Goal: Communication & Community: Answer question/provide support

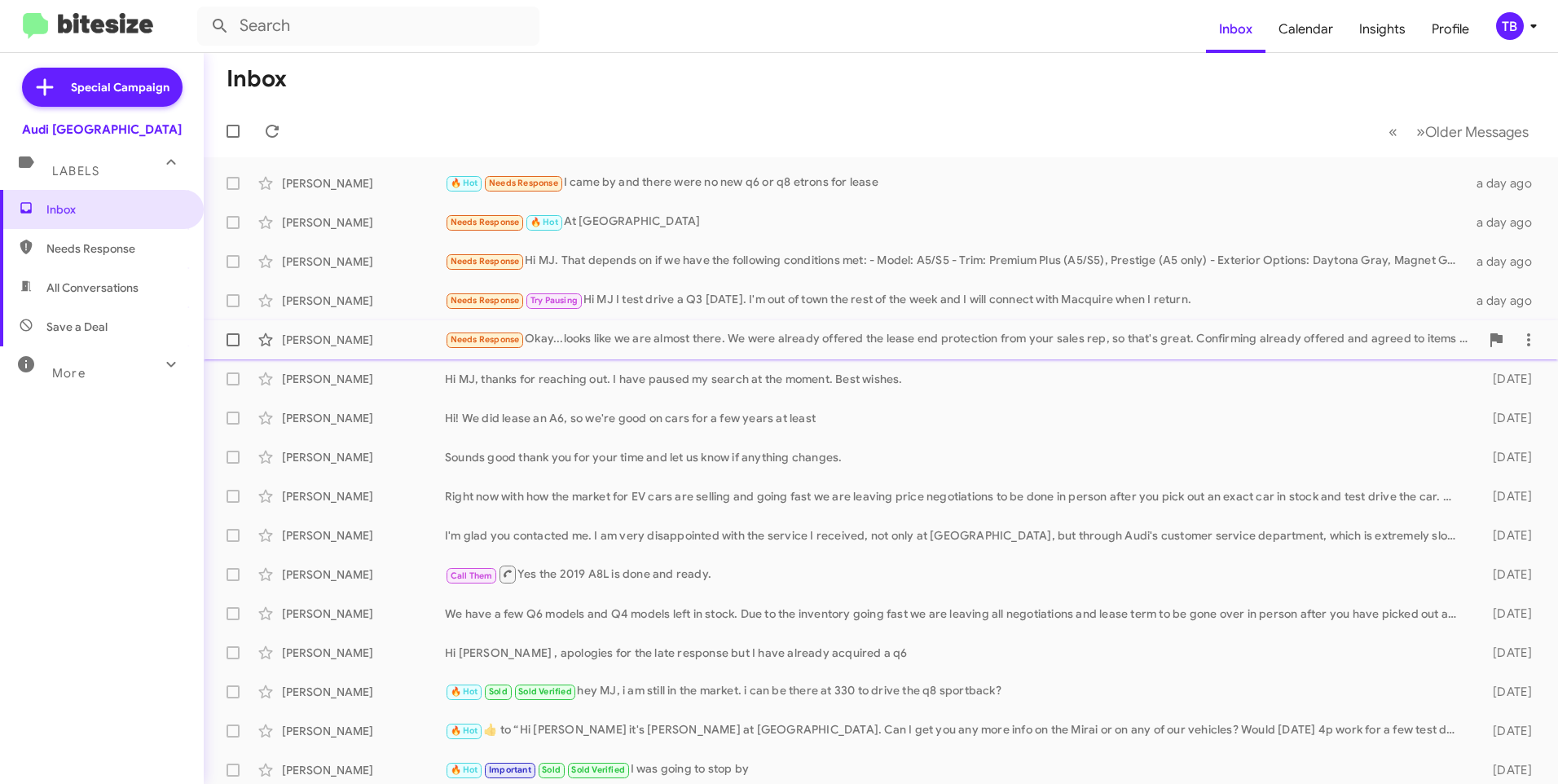
click at [848, 347] on div "Needs Response Okay...looks like we are almost there. We were already offered t…" at bounding box center [963, 339] width 1035 height 18
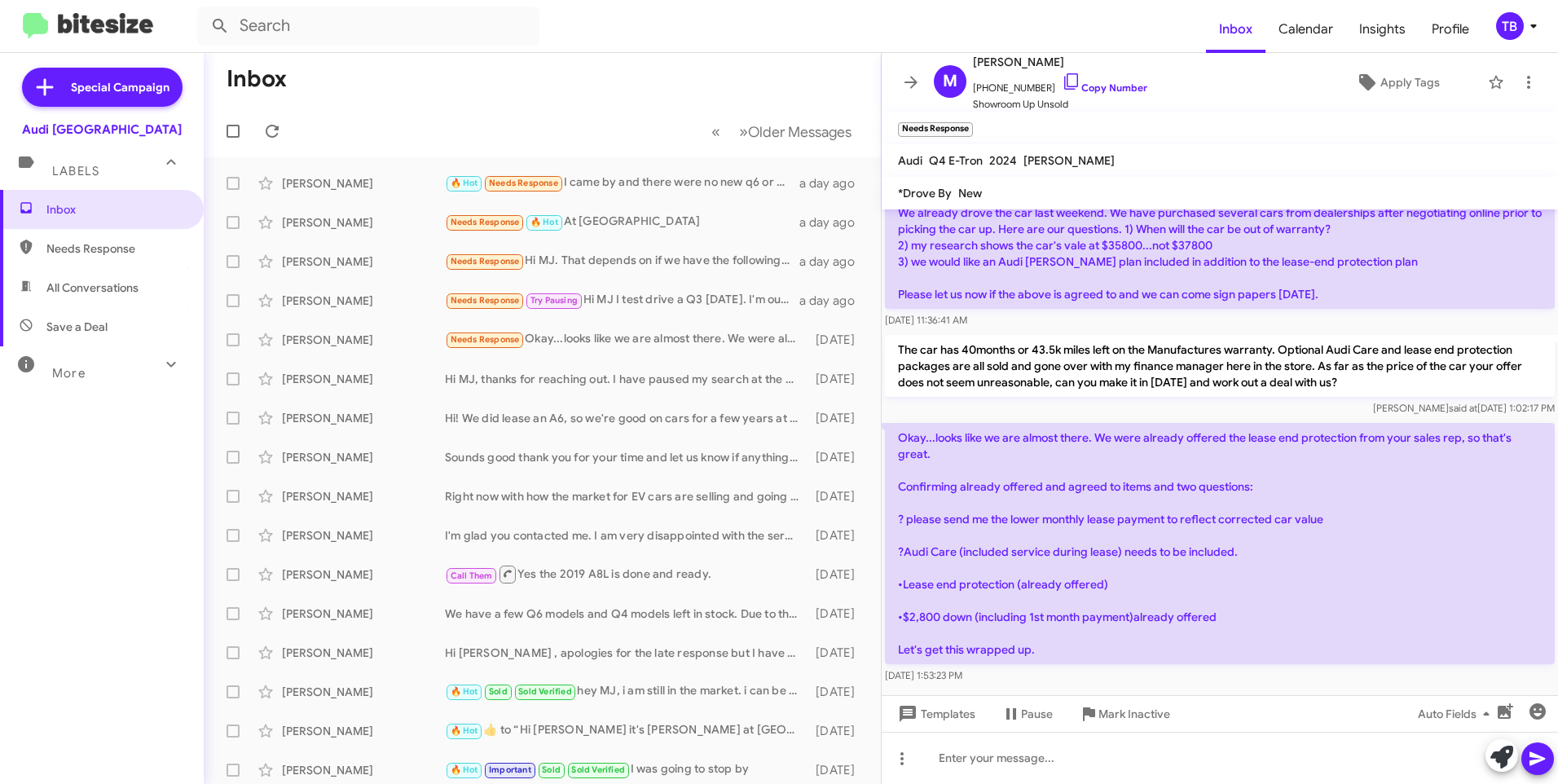
scroll to position [549, 0]
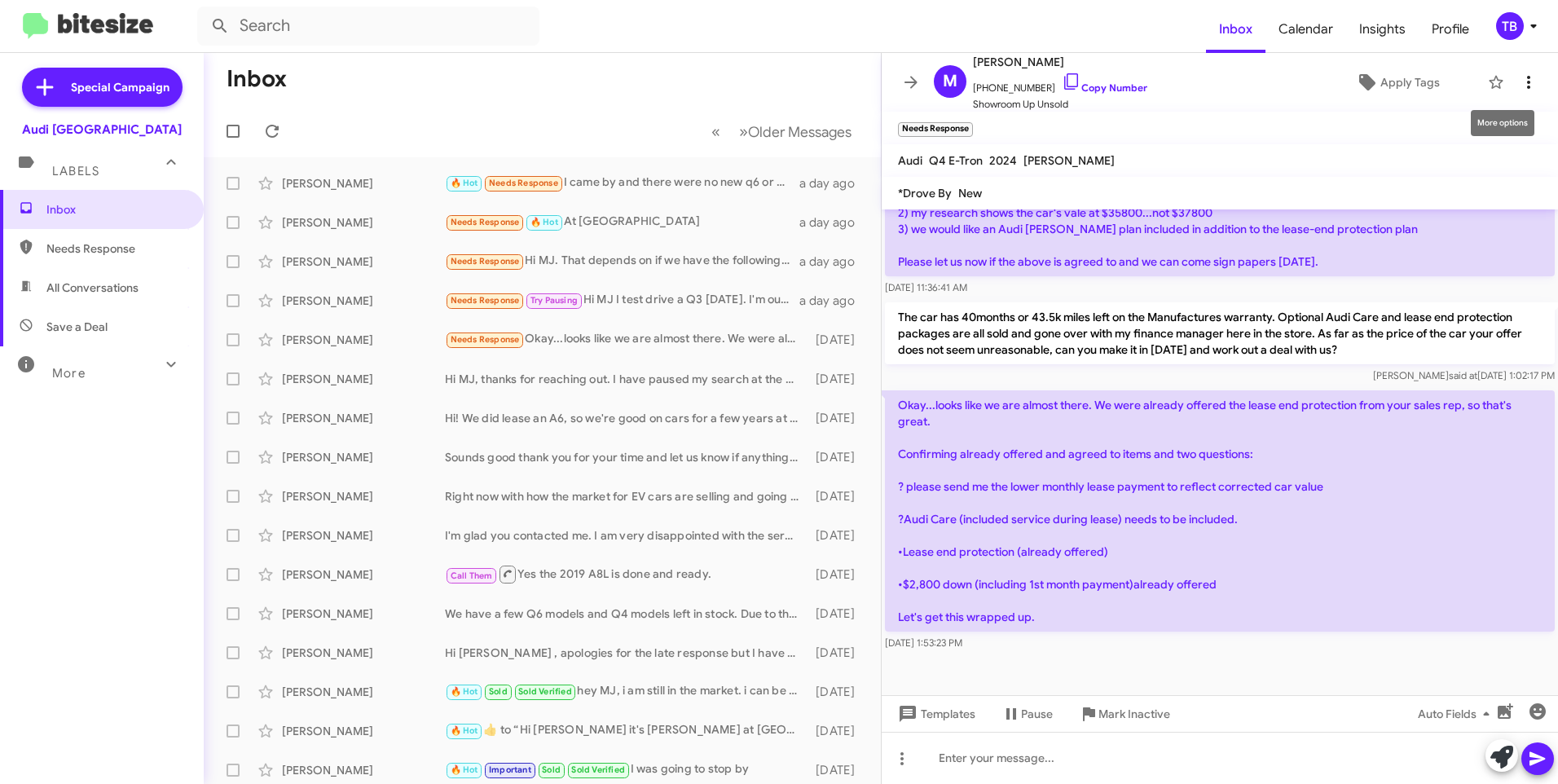
click at [1520, 74] on icon at bounding box center [1529, 83] width 19 height 19
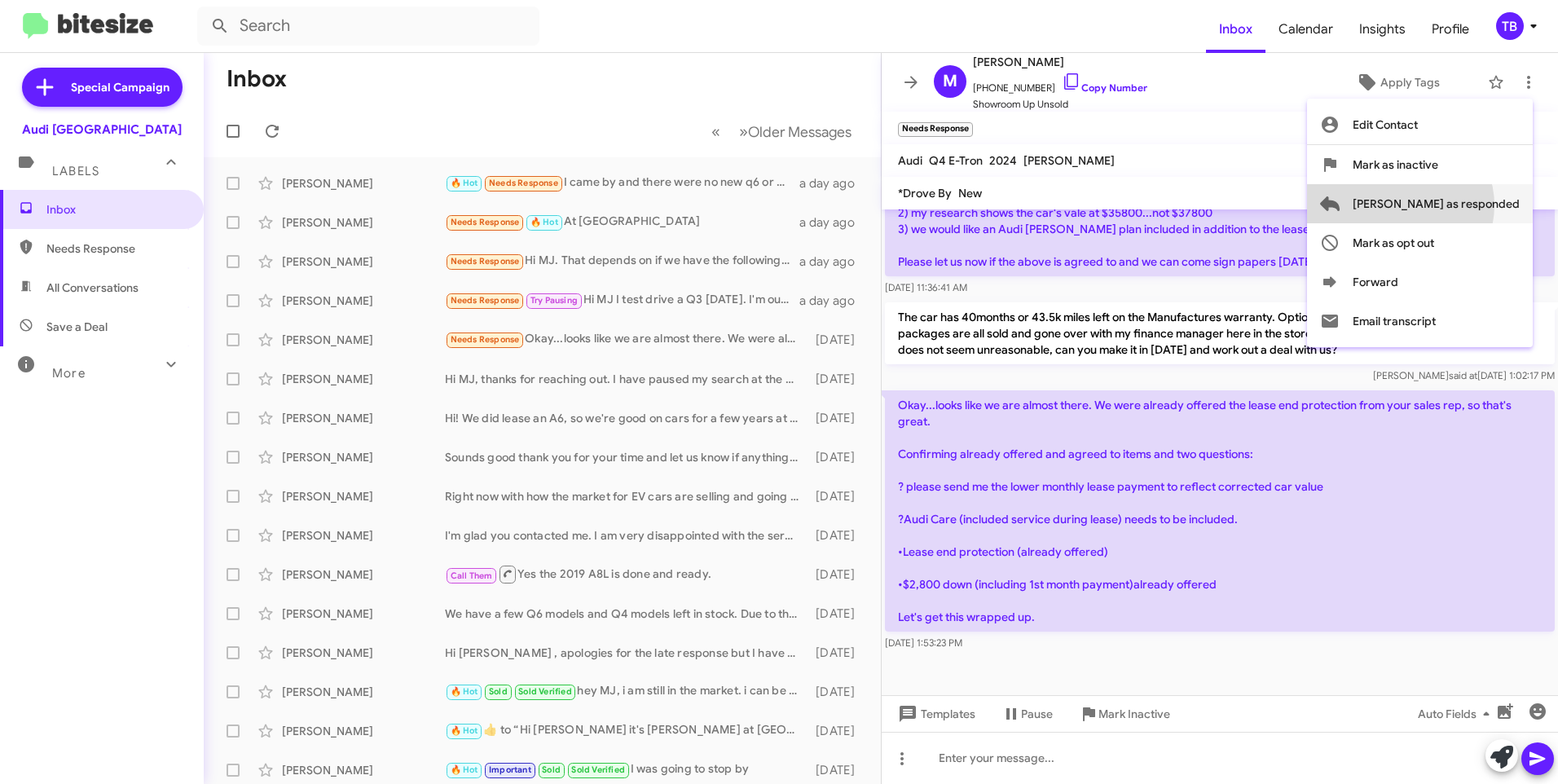
click at [1465, 205] on span "Mark as responded" at bounding box center [1436, 204] width 167 height 40
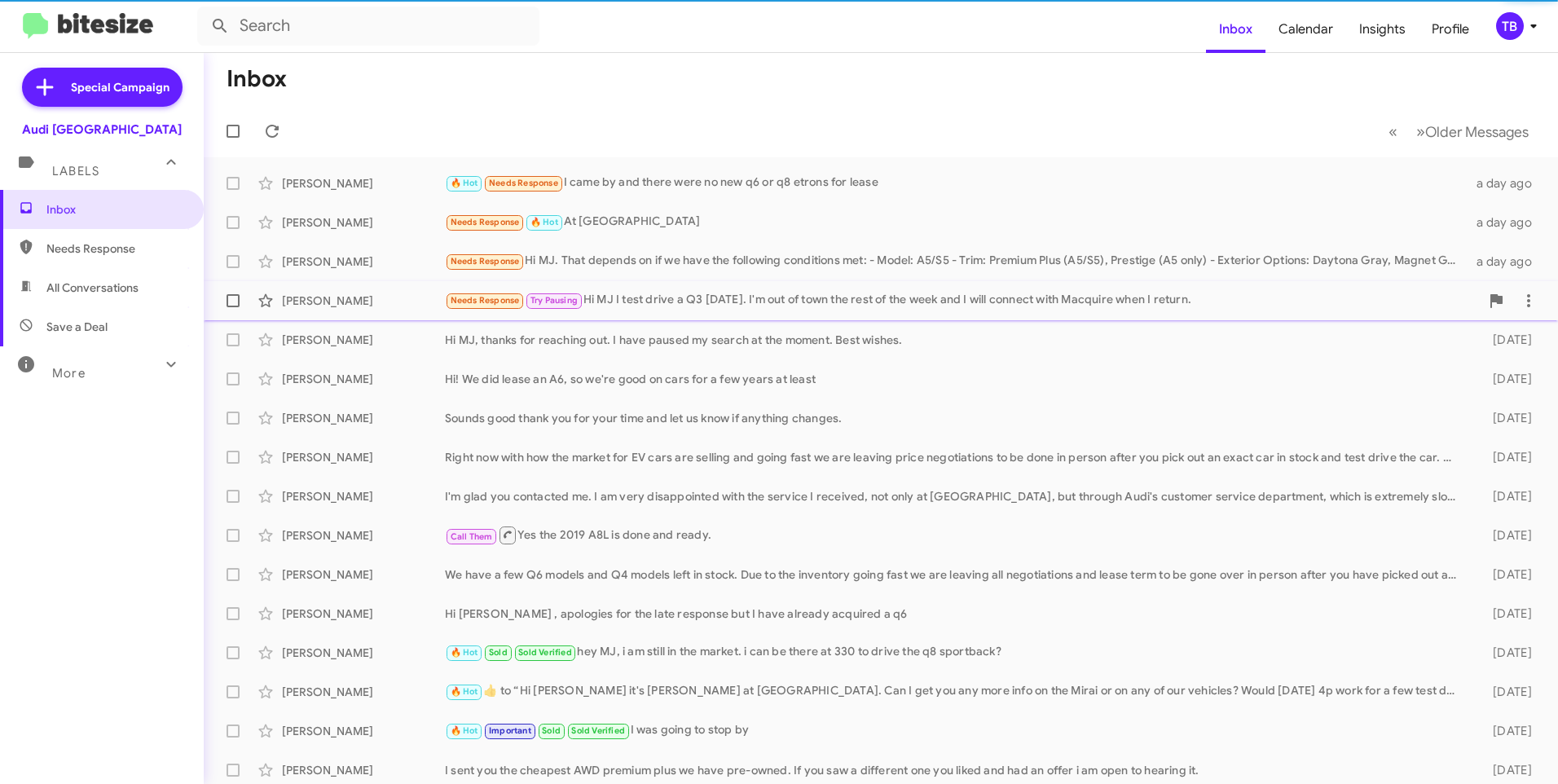
click at [827, 312] on div "Paige Caplan Needs Response Try Pausing Hi MJ I test drive a Q3 yesterday. I'm …" at bounding box center [881, 300] width 1329 height 32
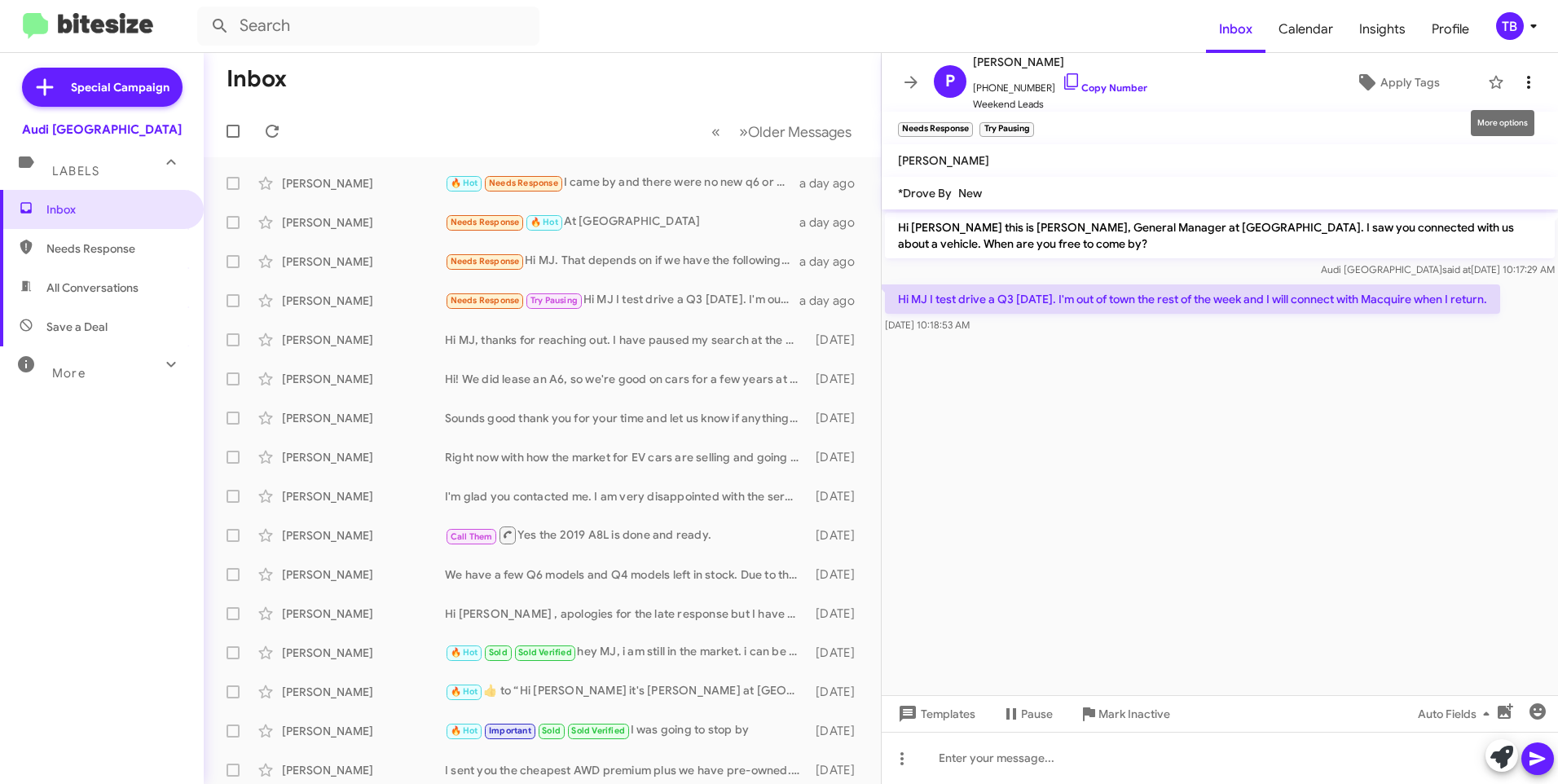
click at [1519, 82] on icon at bounding box center [1529, 83] width 19 height 19
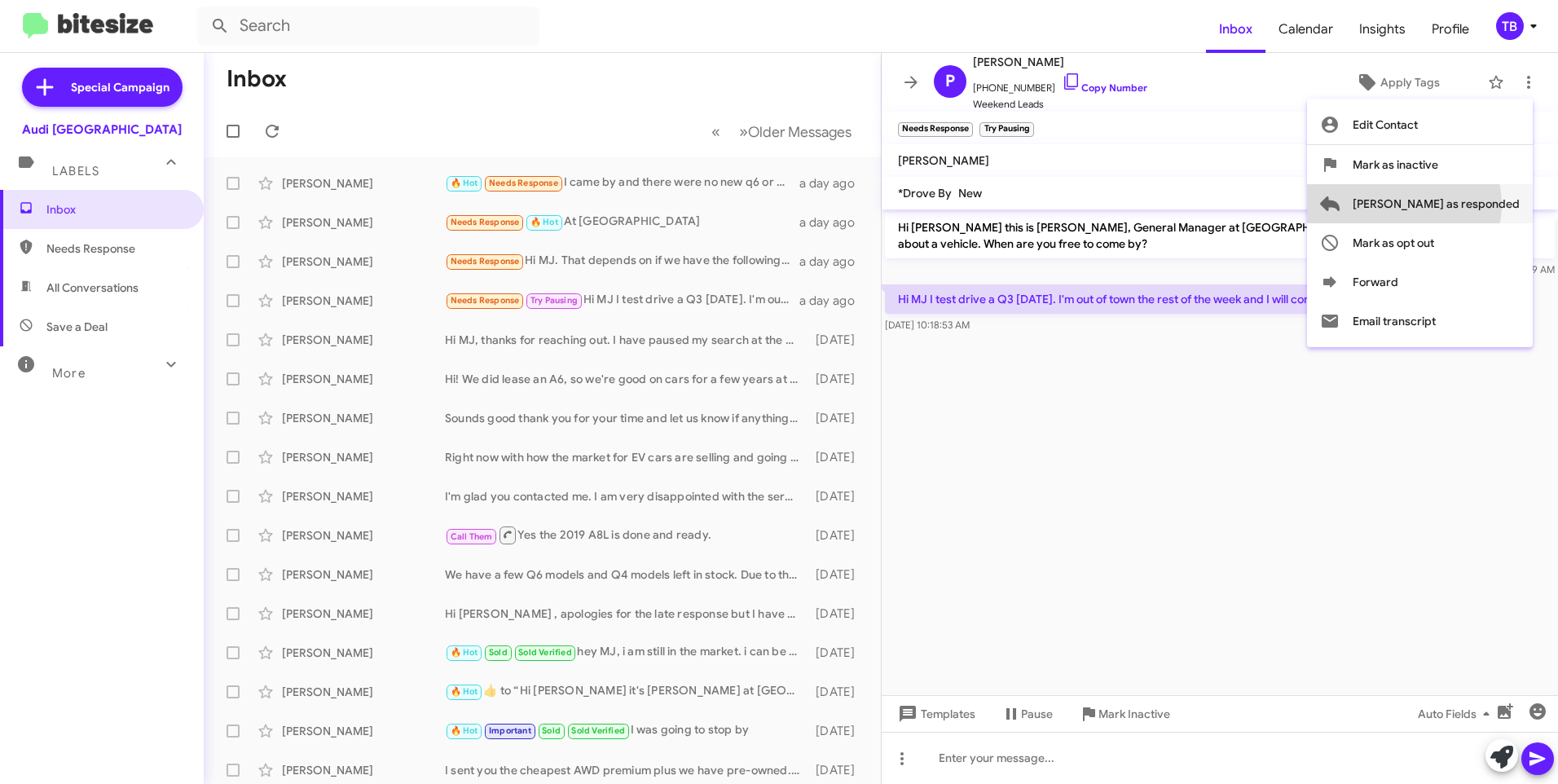
click at [1469, 205] on span "Mark as responded" at bounding box center [1436, 204] width 167 height 40
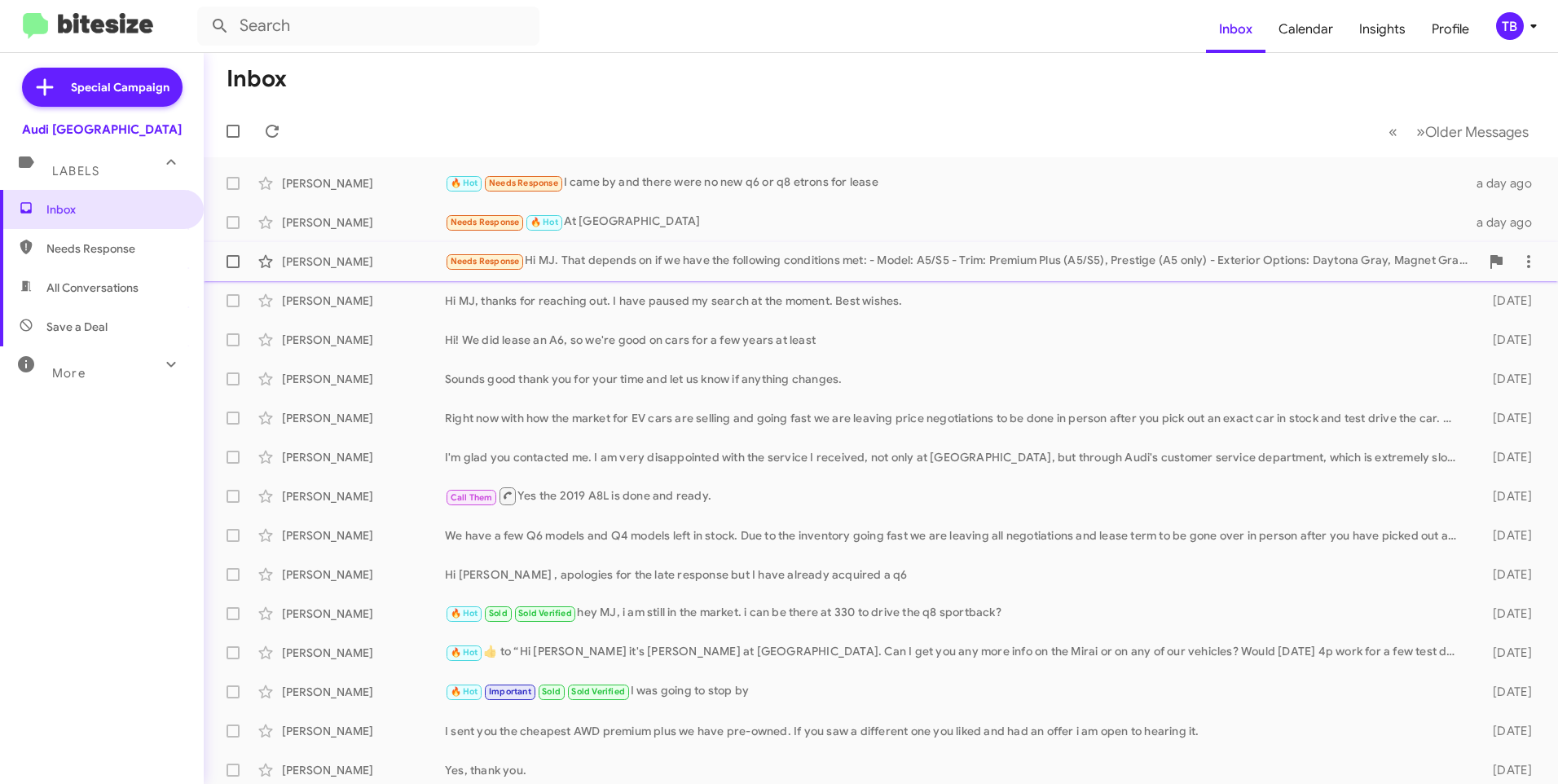
click at [594, 273] on div "Justin Park Needs Response Hi MJ. That depends on if we have the following cond…" at bounding box center [881, 261] width 1329 height 32
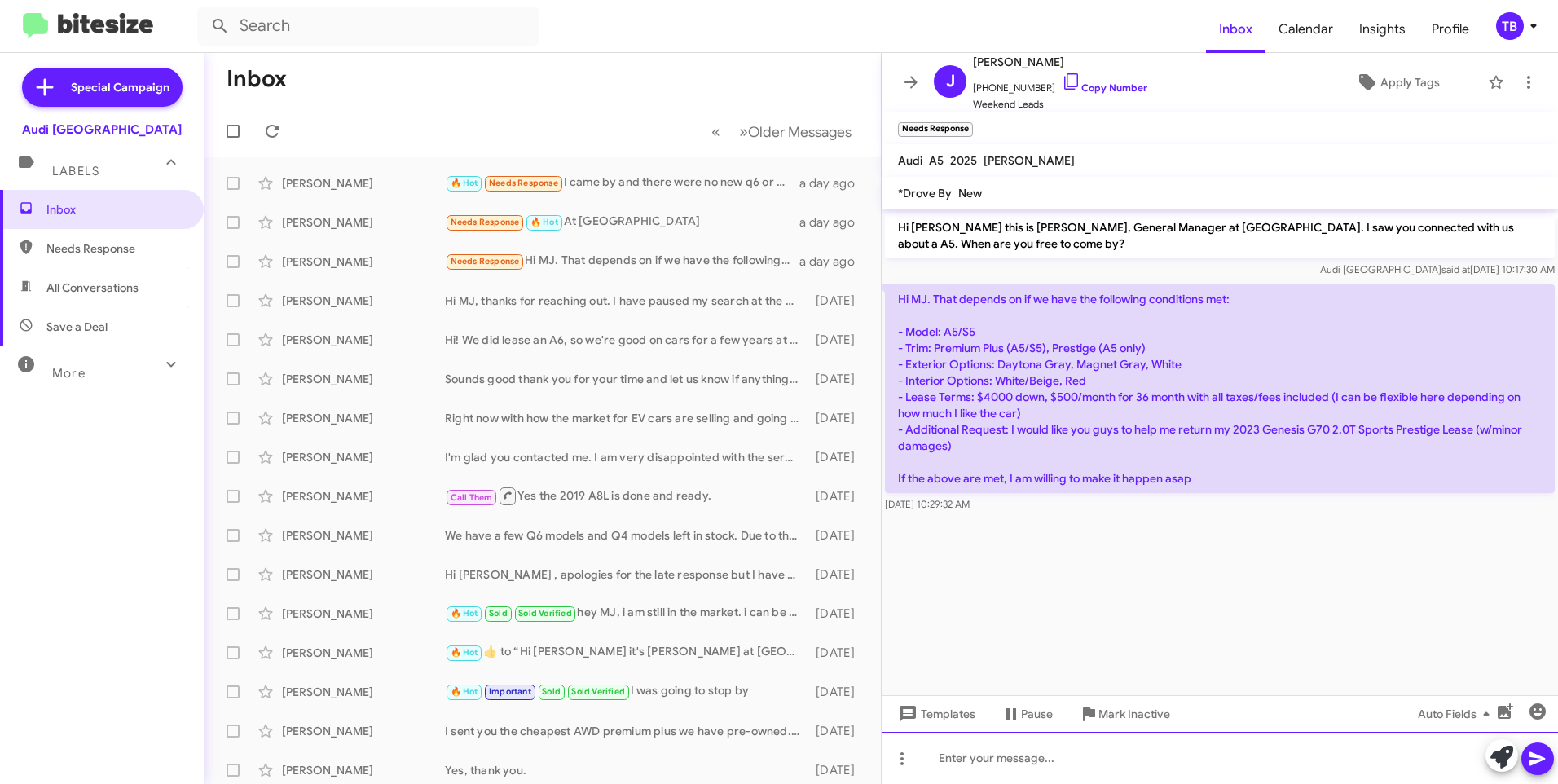
click at [962, 759] on div at bounding box center [1220, 757] width 676 height 52
click at [1383, 759] on div "Sounds good we will let you know if we get anything hat fits those requirements." at bounding box center [1220, 757] width 676 height 52
click at [1011, 759] on div "Sounds good we will let you know if we get anything hat fits those requirements." at bounding box center [1220, 757] width 676 height 52
click at [1220, 759] on div "Sounds good, we will let you know if we get anything hat fits those requirement…" at bounding box center [1220, 757] width 676 height 52
click at [1378, 756] on div "Sounds good, we will let you know if we get anything that fits those requiremen…" at bounding box center [1220, 757] width 676 height 52
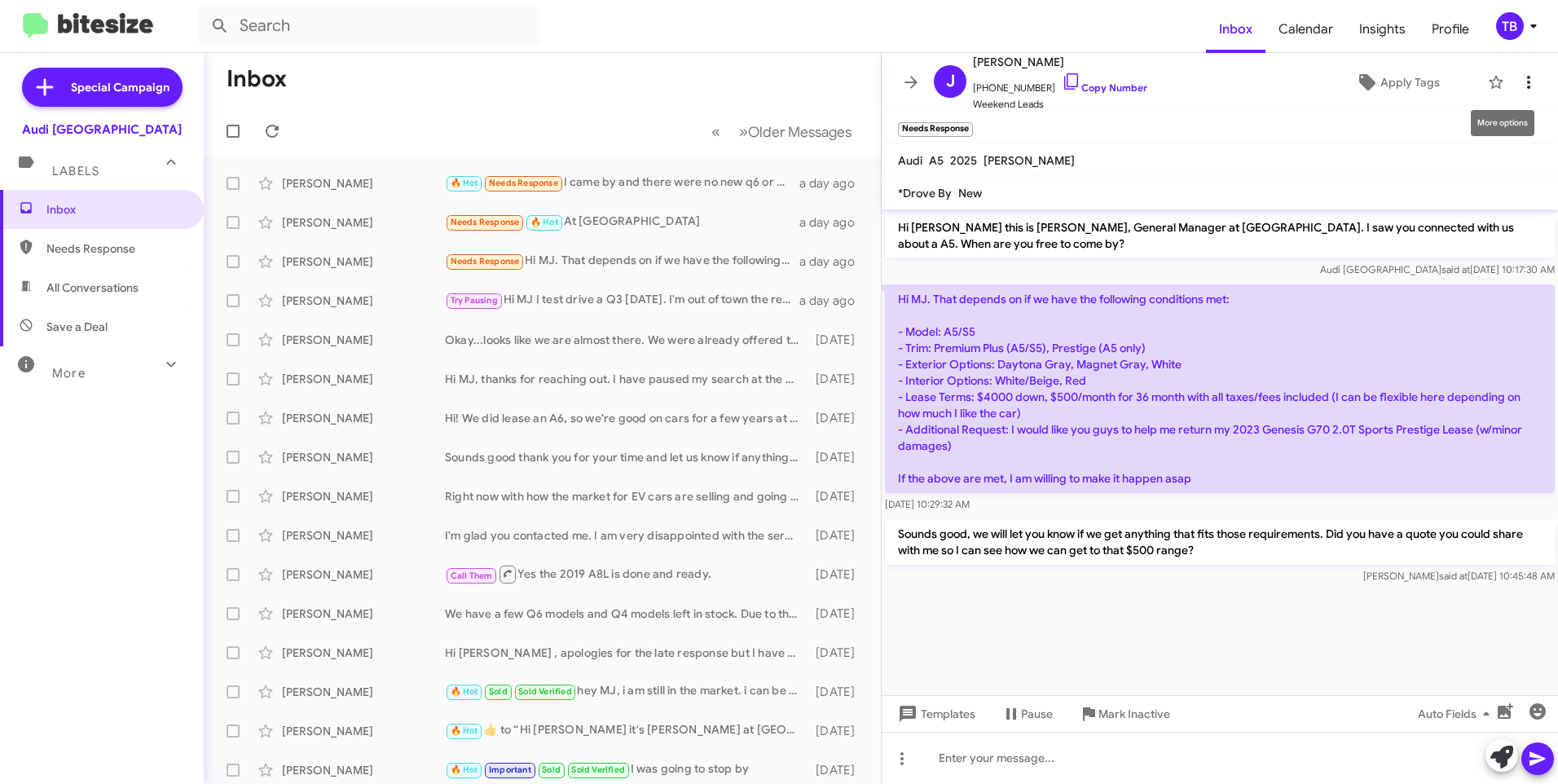
click at [1520, 82] on icon at bounding box center [1529, 83] width 19 height 19
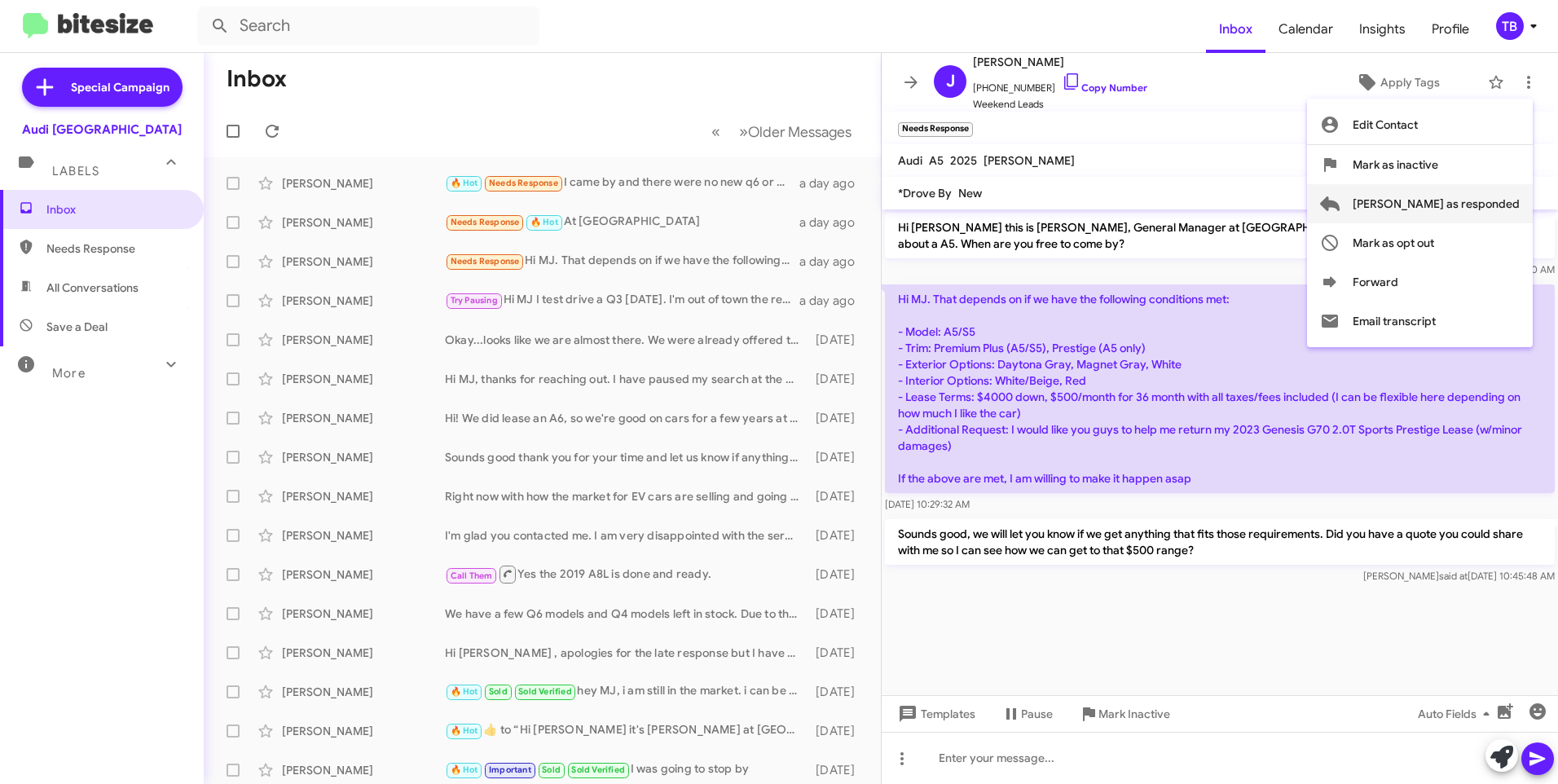
click at [1472, 189] on span "Mark as responded" at bounding box center [1436, 204] width 167 height 40
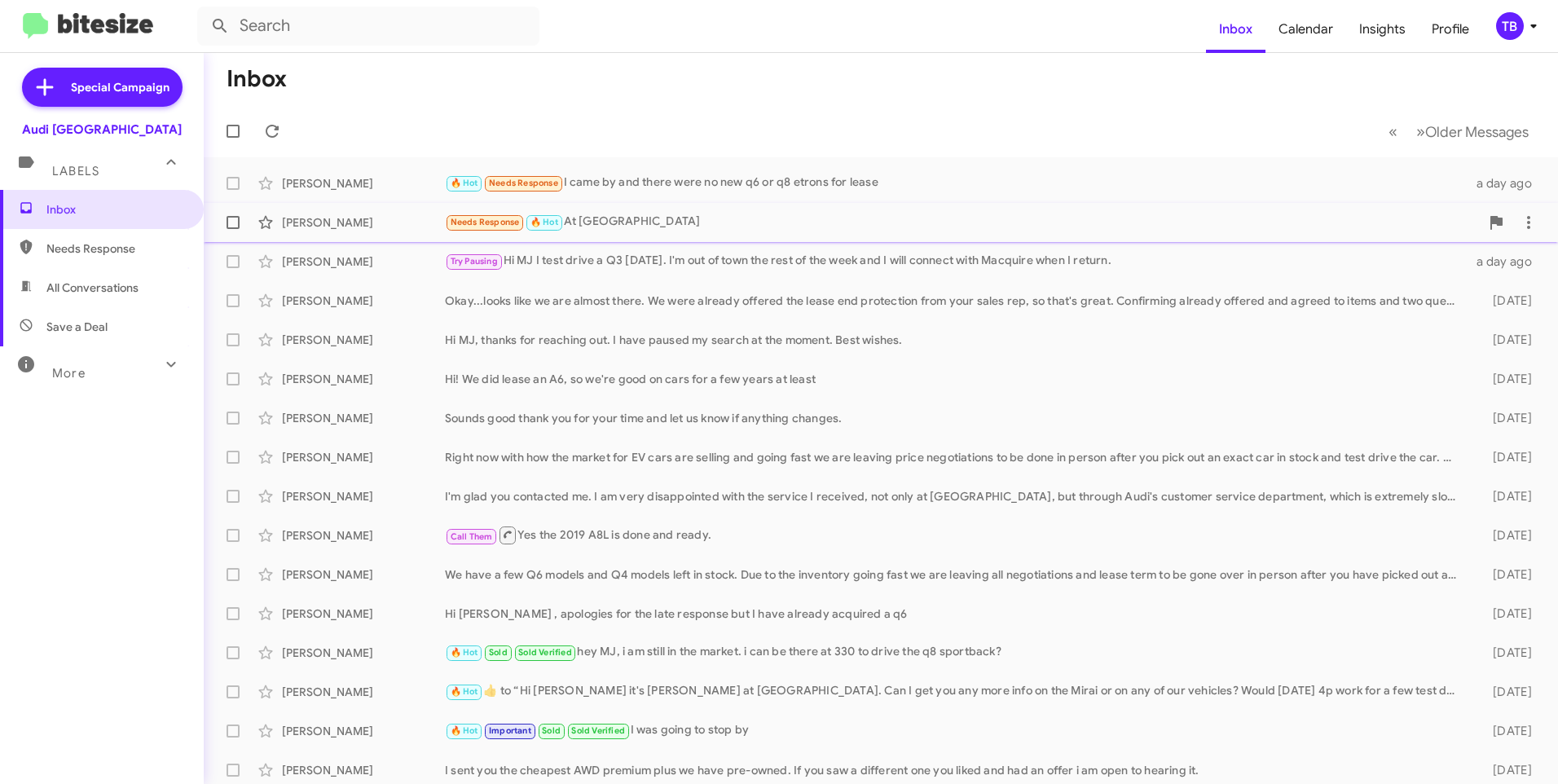
click at [756, 214] on div "Needs Response 🔥 Hot At Palo Alto" at bounding box center [963, 221] width 1035 height 18
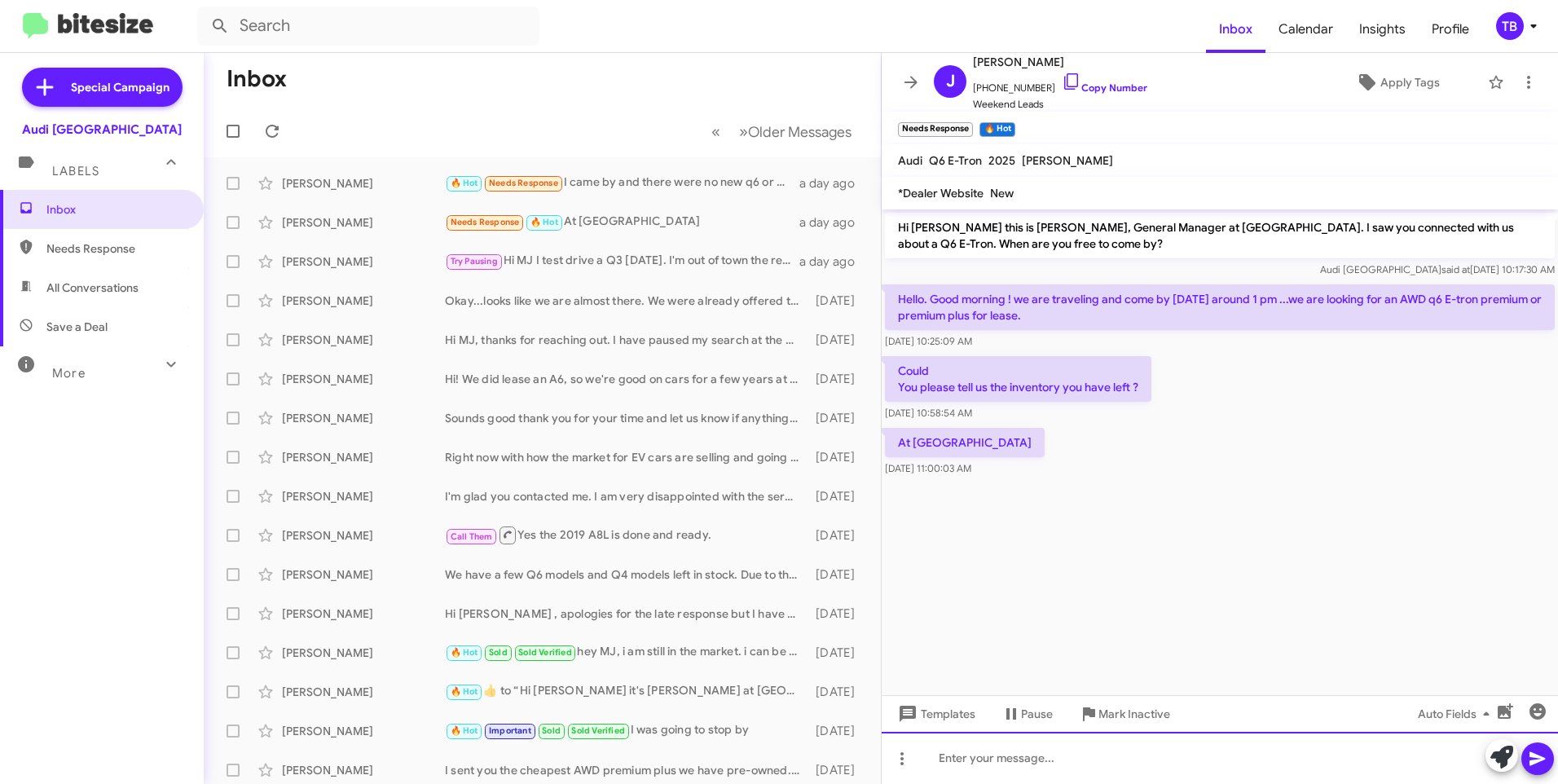
click at [1079, 749] on div at bounding box center [1220, 757] width 676 height 52
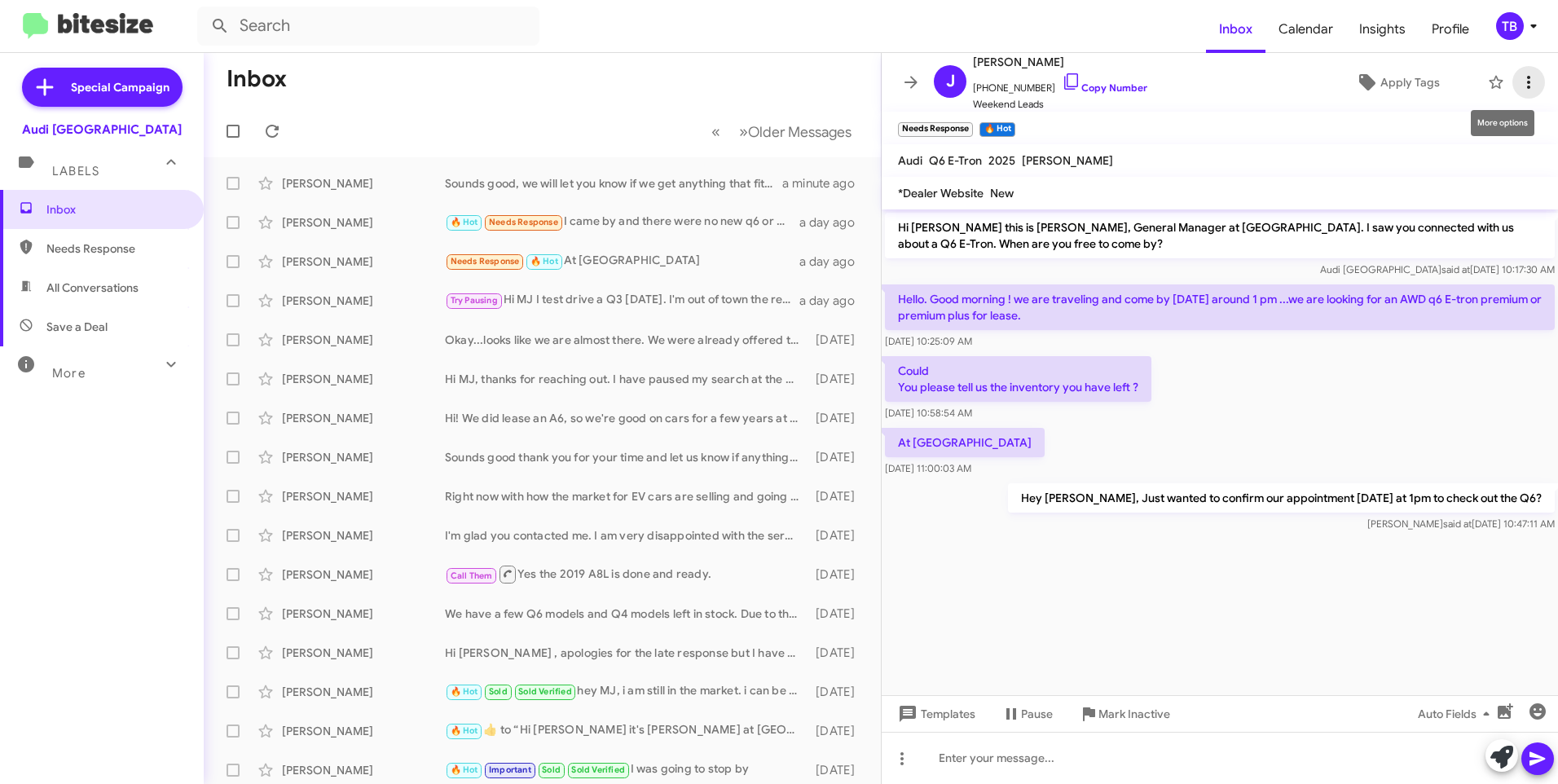
click at [1520, 82] on icon at bounding box center [1529, 83] width 19 height 19
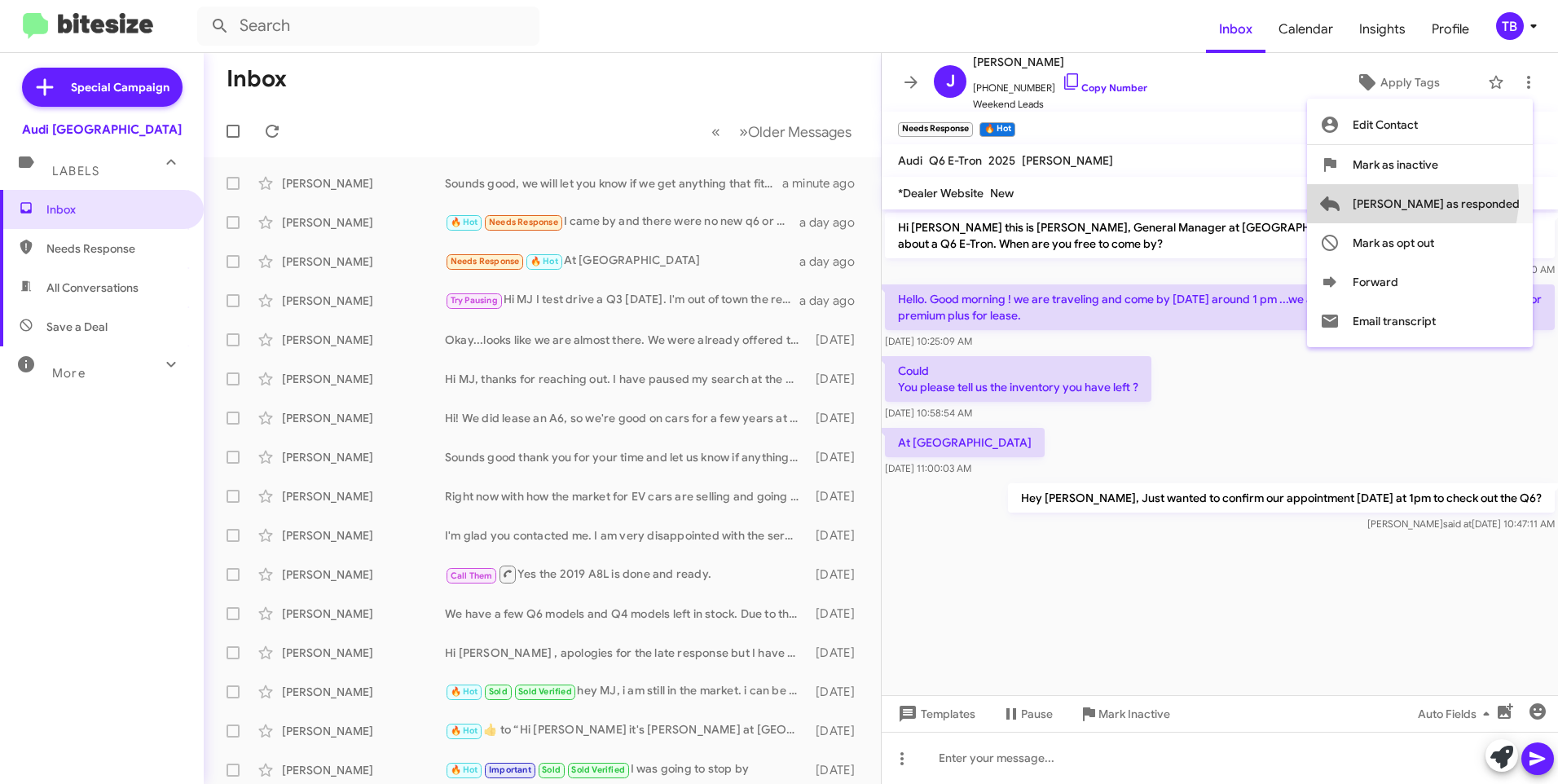
click at [1477, 198] on span "Mark as responded" at bounding box center [1436, 204] width 167 height 40
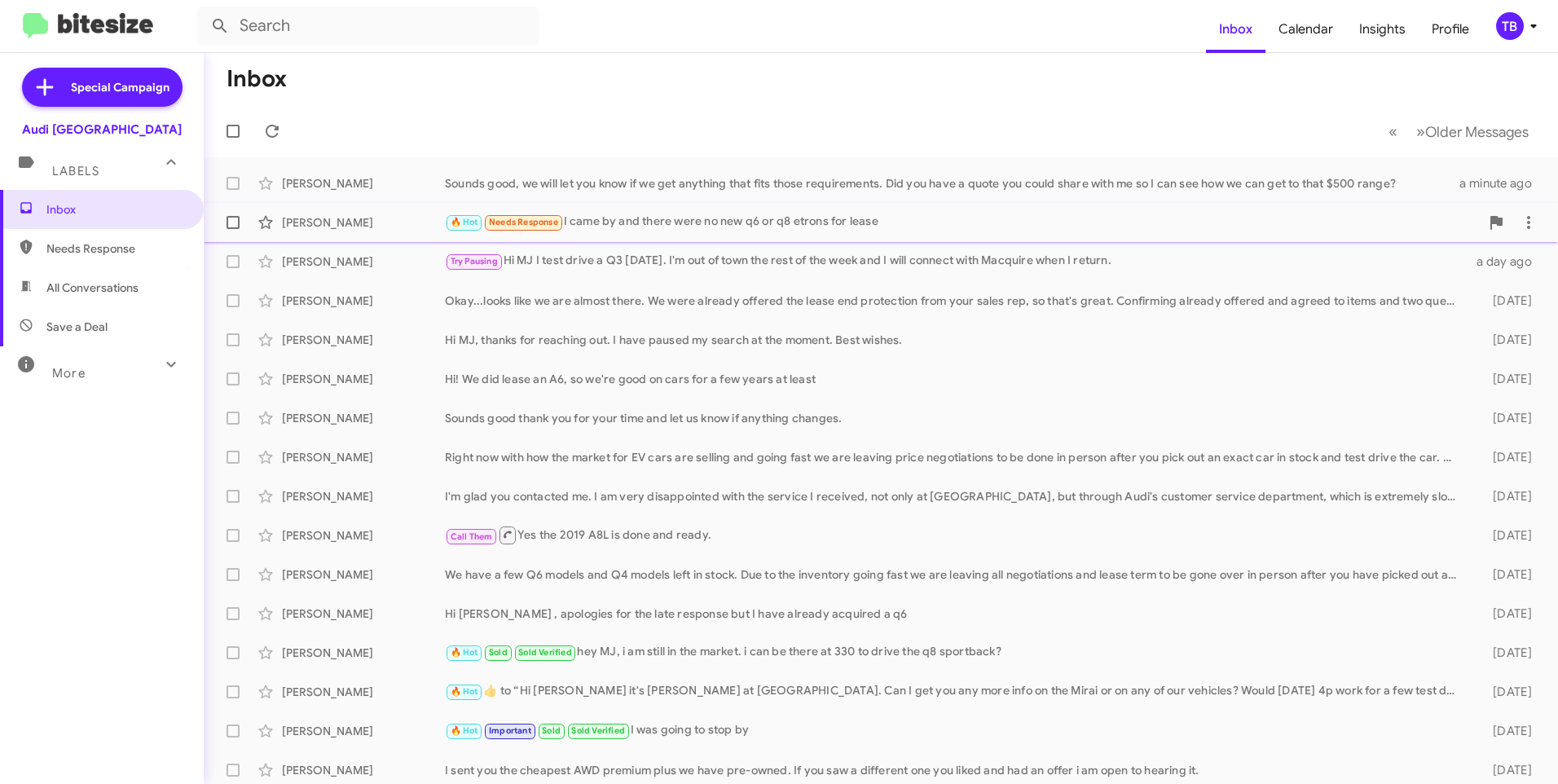
click at [654, 218] on div "🔥 Hot Needs Response I came by and there were no new q6 or q8 etrons for lease" at bounding box center [963, 221] width 1035 height 18
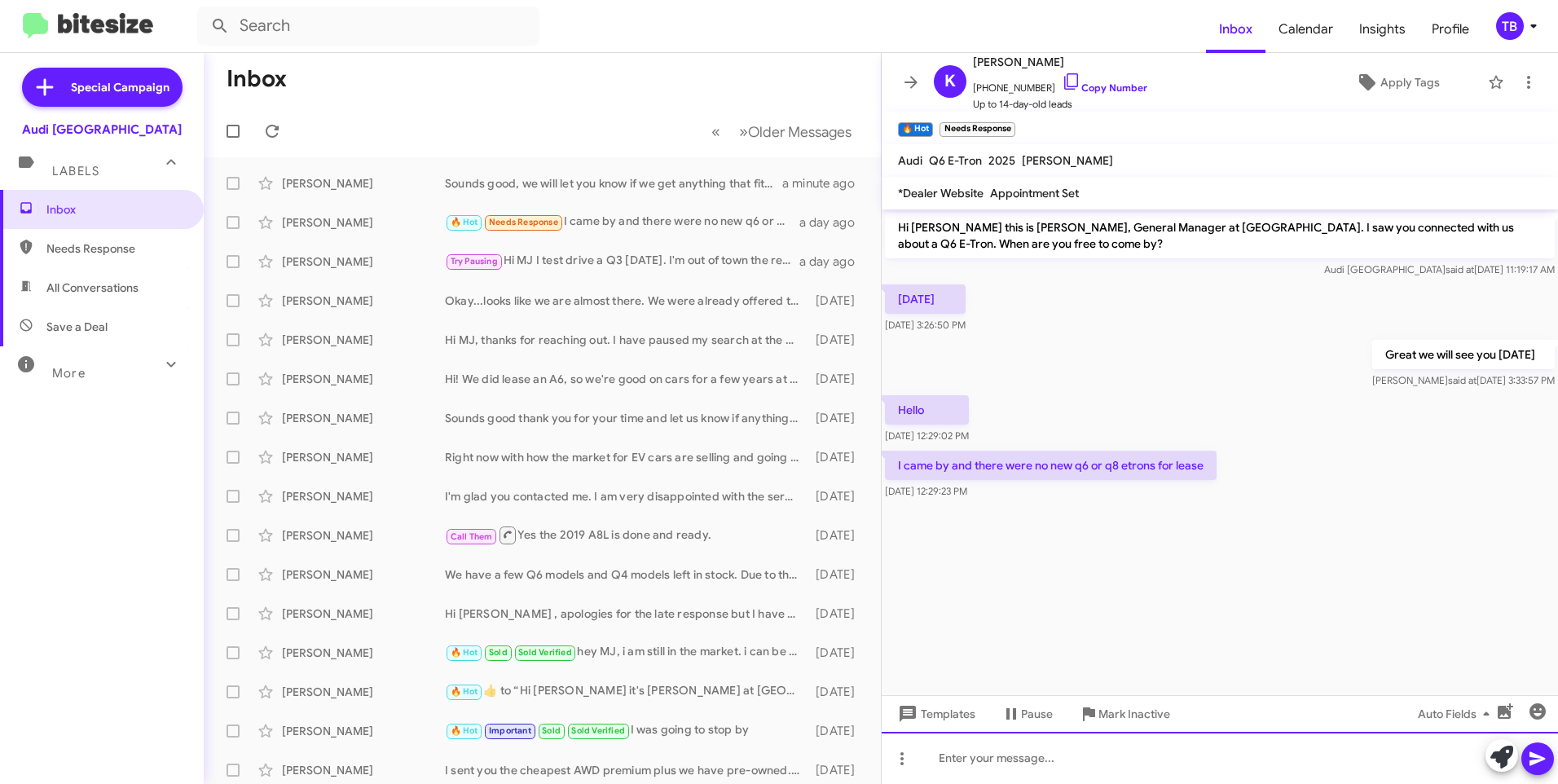
click at [1043, 759] on div at bounding box center [1220, 757] width 676 height 52
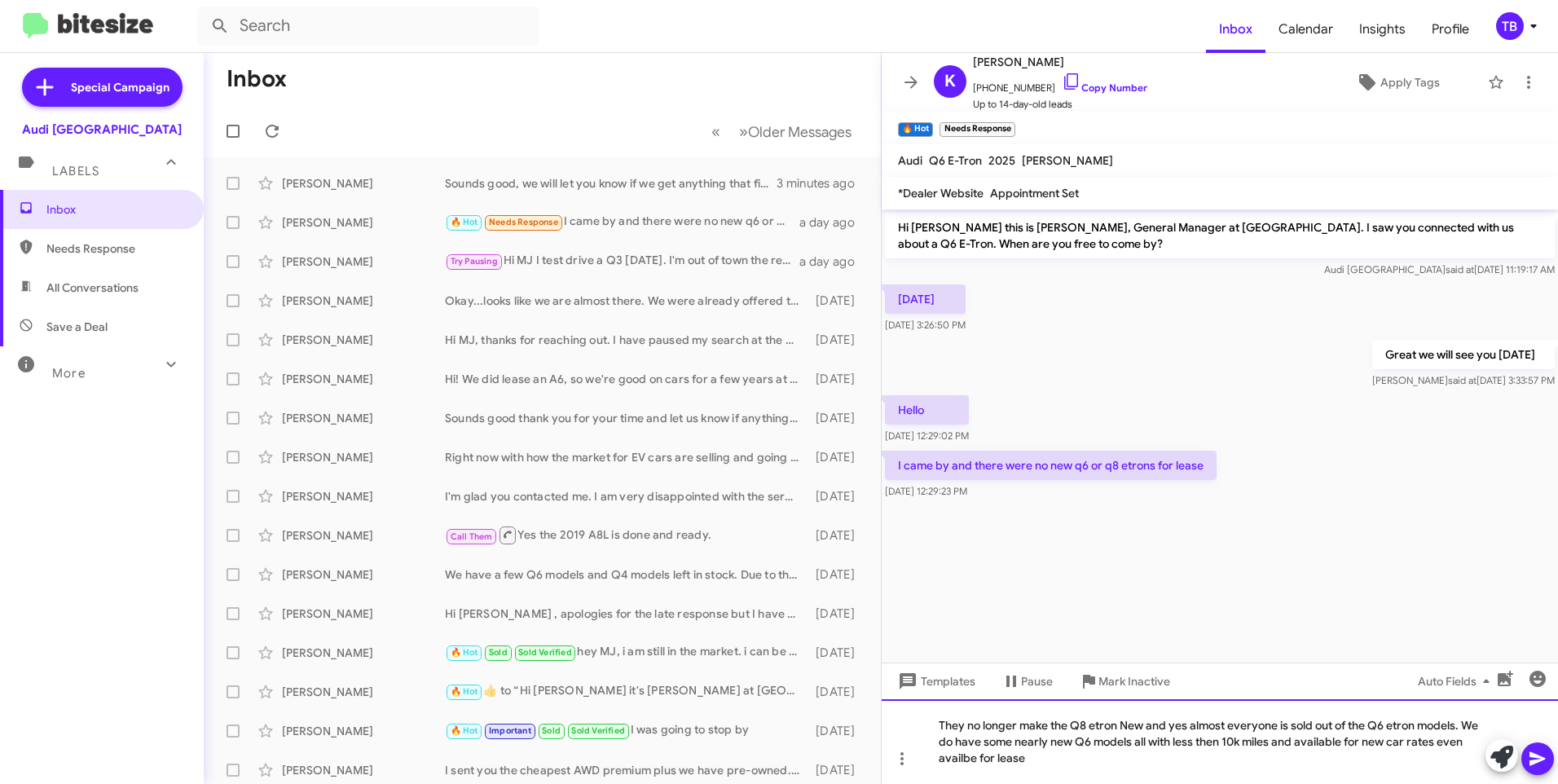
click at [1411, 744] on div "They no longer make the Q8 etron New and yes almost everyone is sold out of the…" at bounding box center [1220, 741] width 676 height 85
click at [1114, 759] on div "They no longer make the Q8 etron New and yes almost everyone is sold out of the…" at bounding box center [1220, 741] width 676 height 85
click at [1117, 758] on div "They no longer make the Q8 etron New and yes almost everyone is sold out of the…" at bounding box center [1220, 741] width 676 height 85
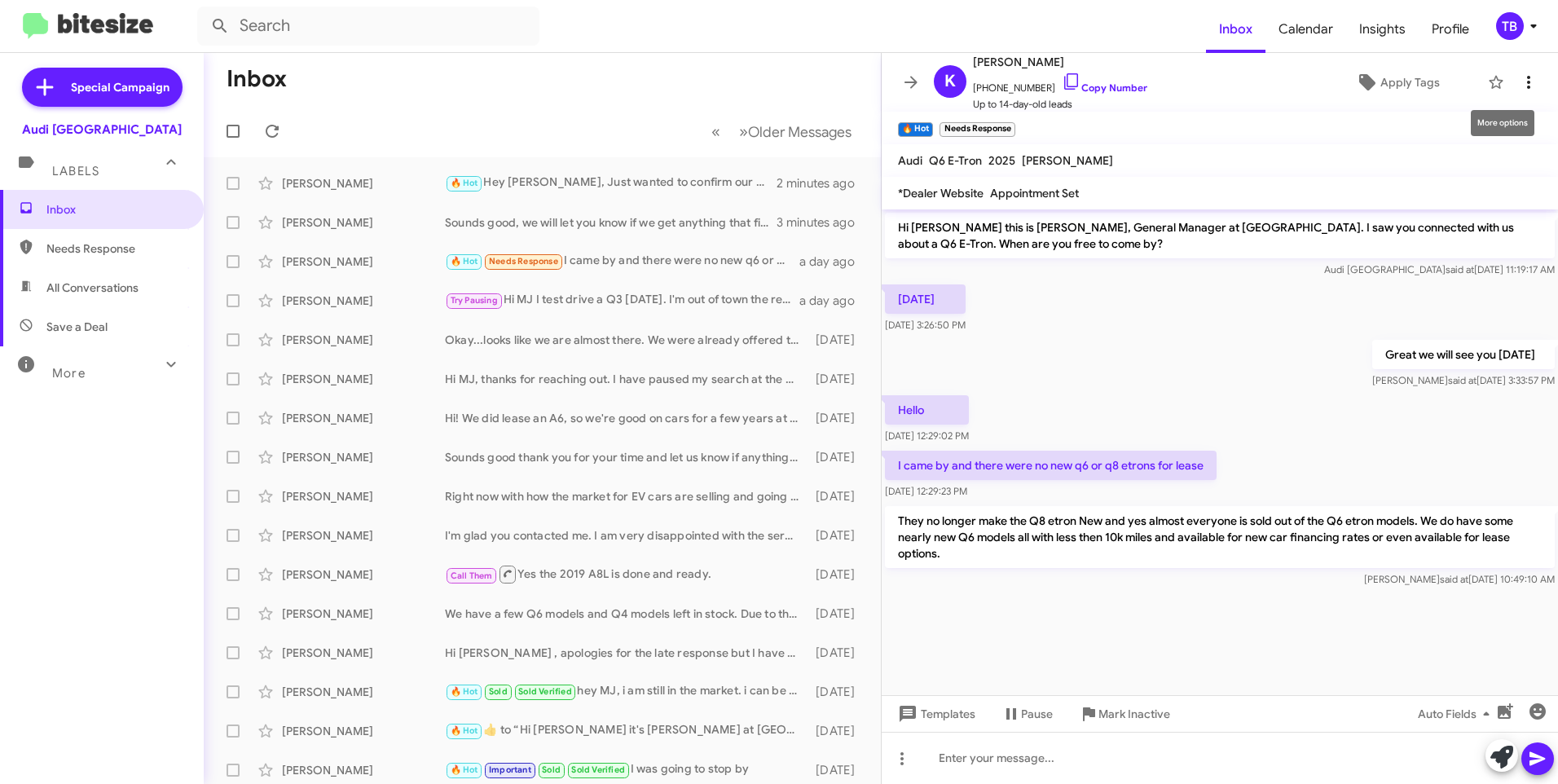
click at [1527, 88] on icon at bounding box center [1529, 82] width 4 height 13
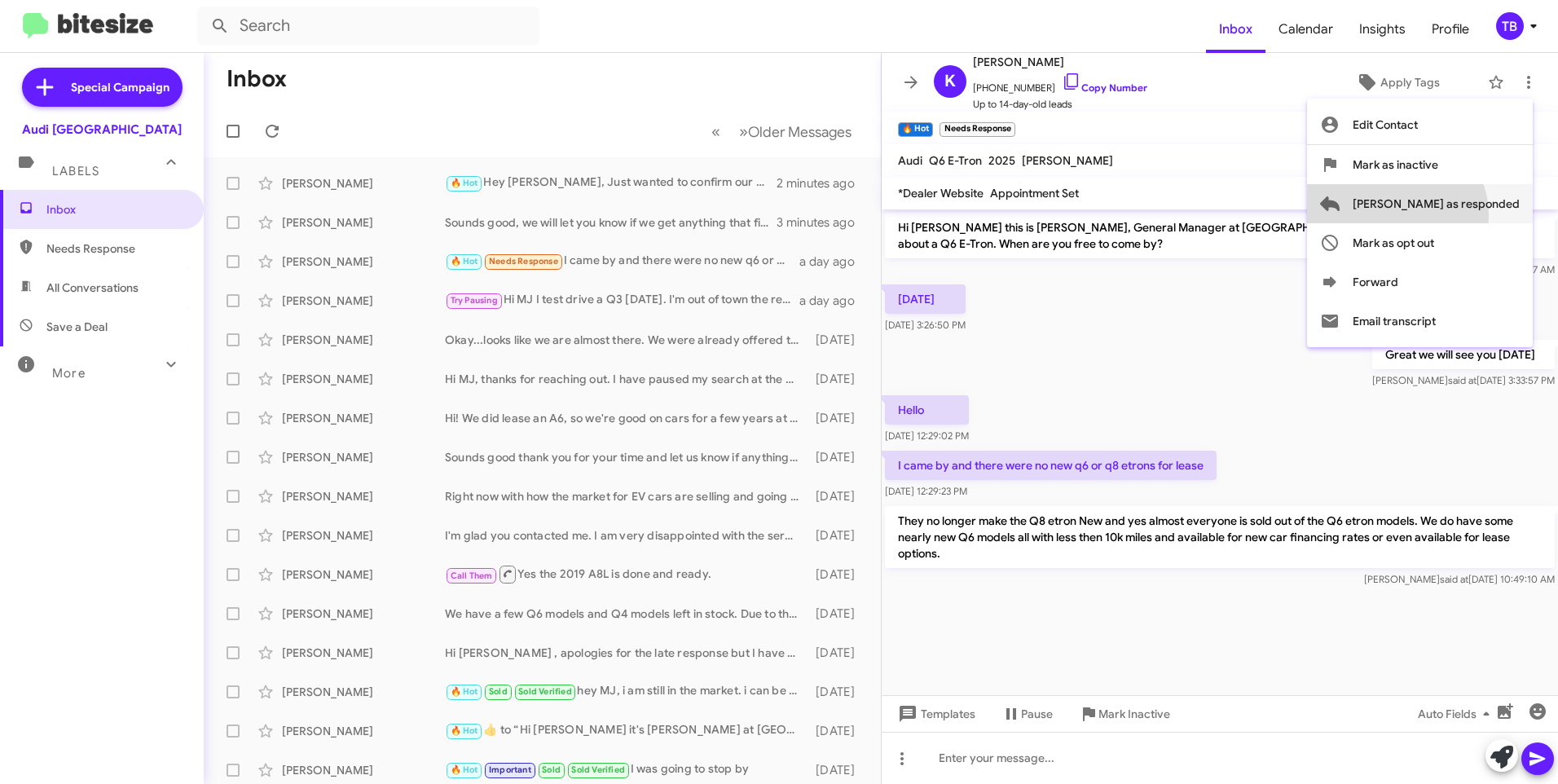
click at [1461, 215] on span "Mark as responded" at bounding box center [1436, 204] width 167 height 40
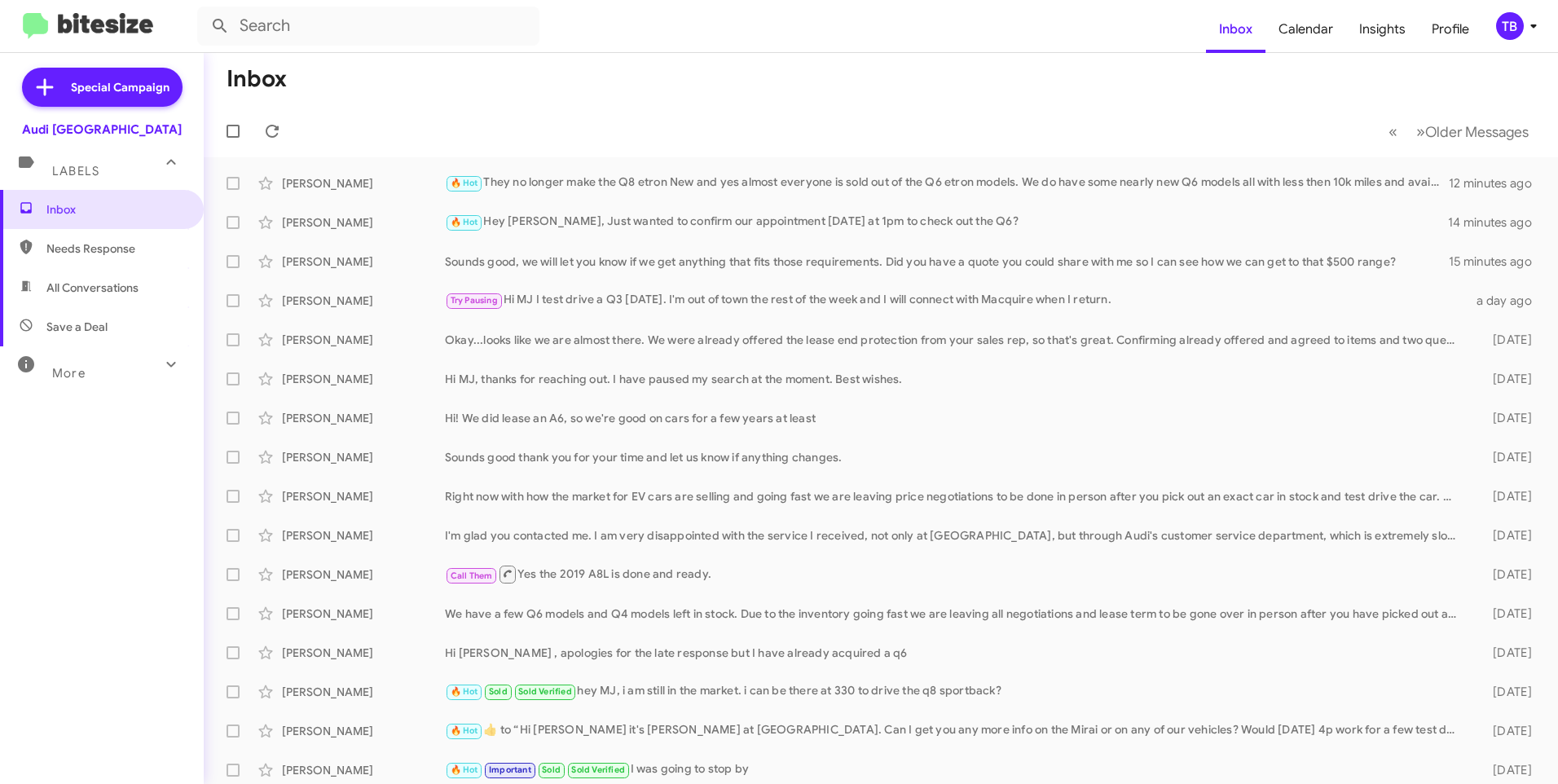
click at [86, 486] on div "Inbox Needs Response All Conversations Save a Deal More Important 🔥 Hot Appoint…" at bounding box center [102, 424] width 204 height 470
